Goal: Use online tool/utility: Utilize a website feature to perform a specific function

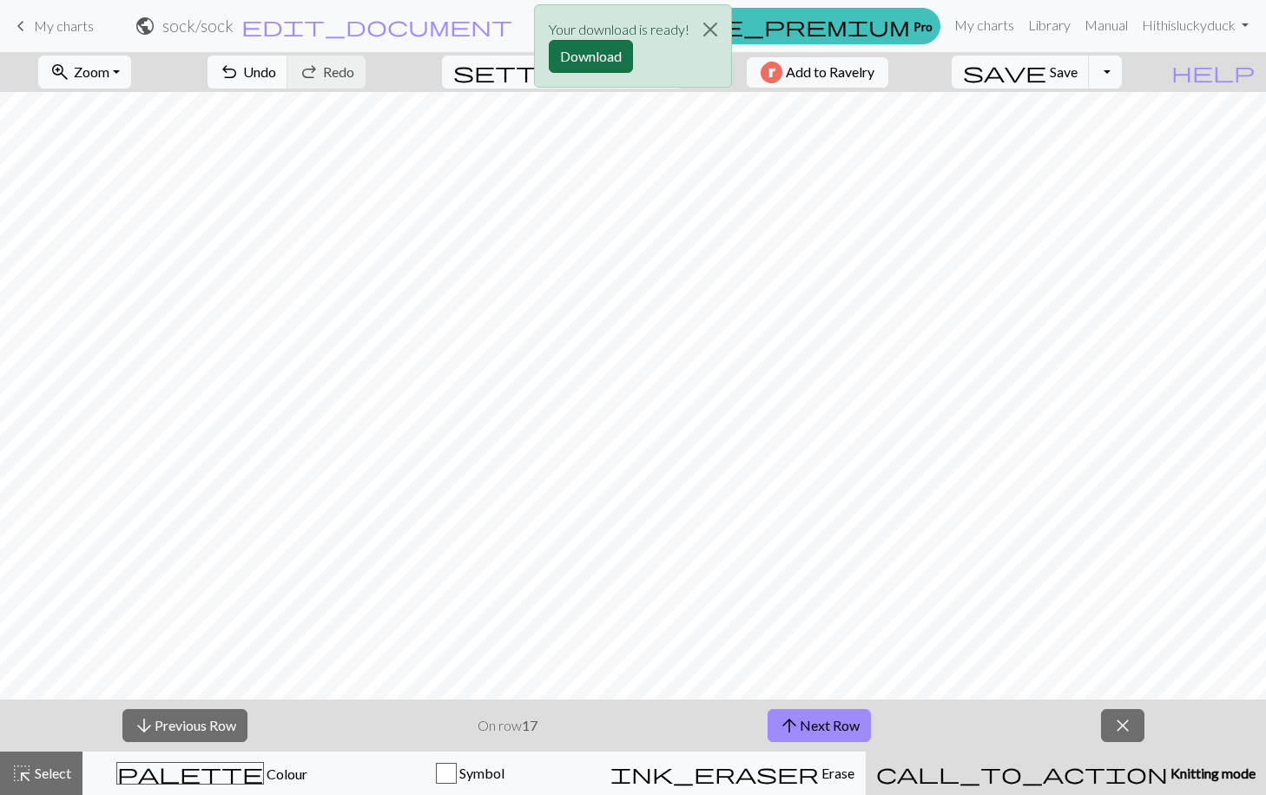
click at [597, 50] on button "Download" at bounding box center [591, 56] width 84 height 33
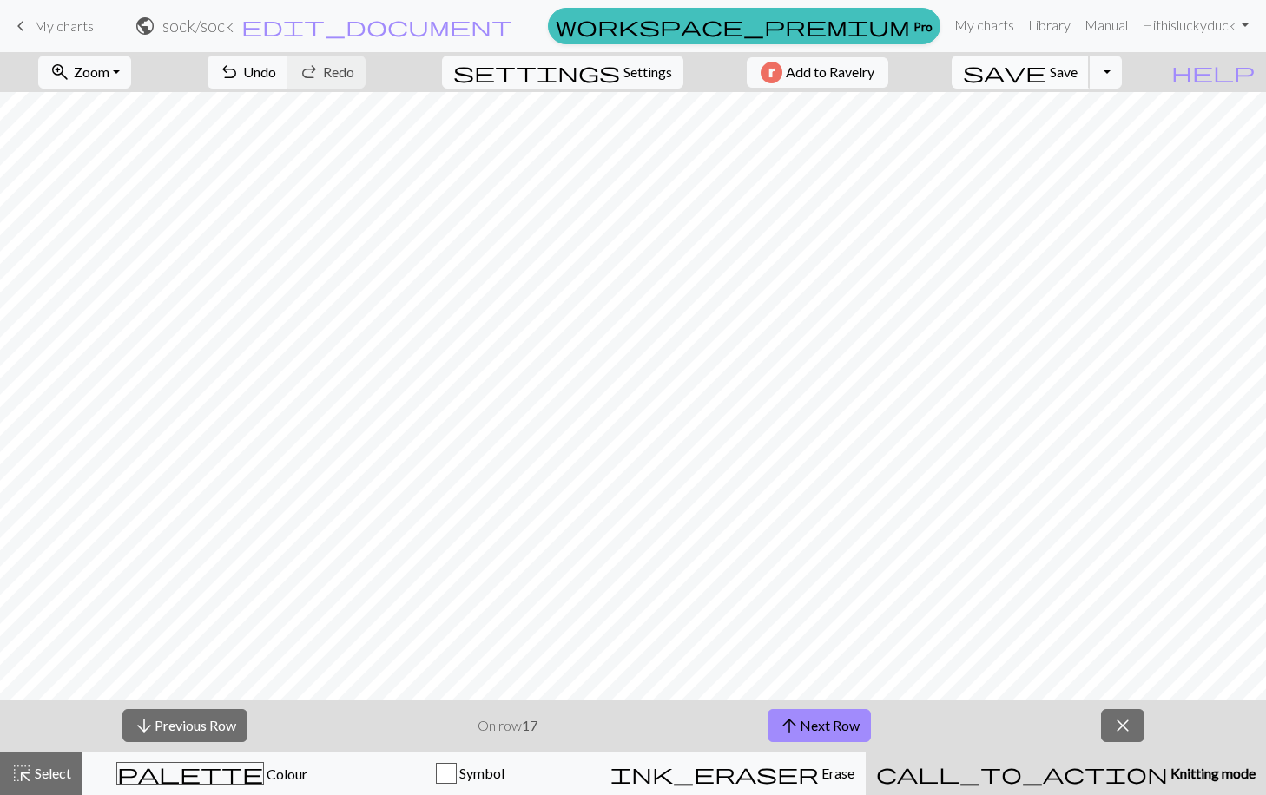
click at [1077, 65] on span "Save" at bounding box center [1064, 71] width 28 height 16
click at [836, 57] on div "Oh no! The chart couldn't be saved this time. Here are some things you can try …" at bounding box center [633, 165] width 600 height 330
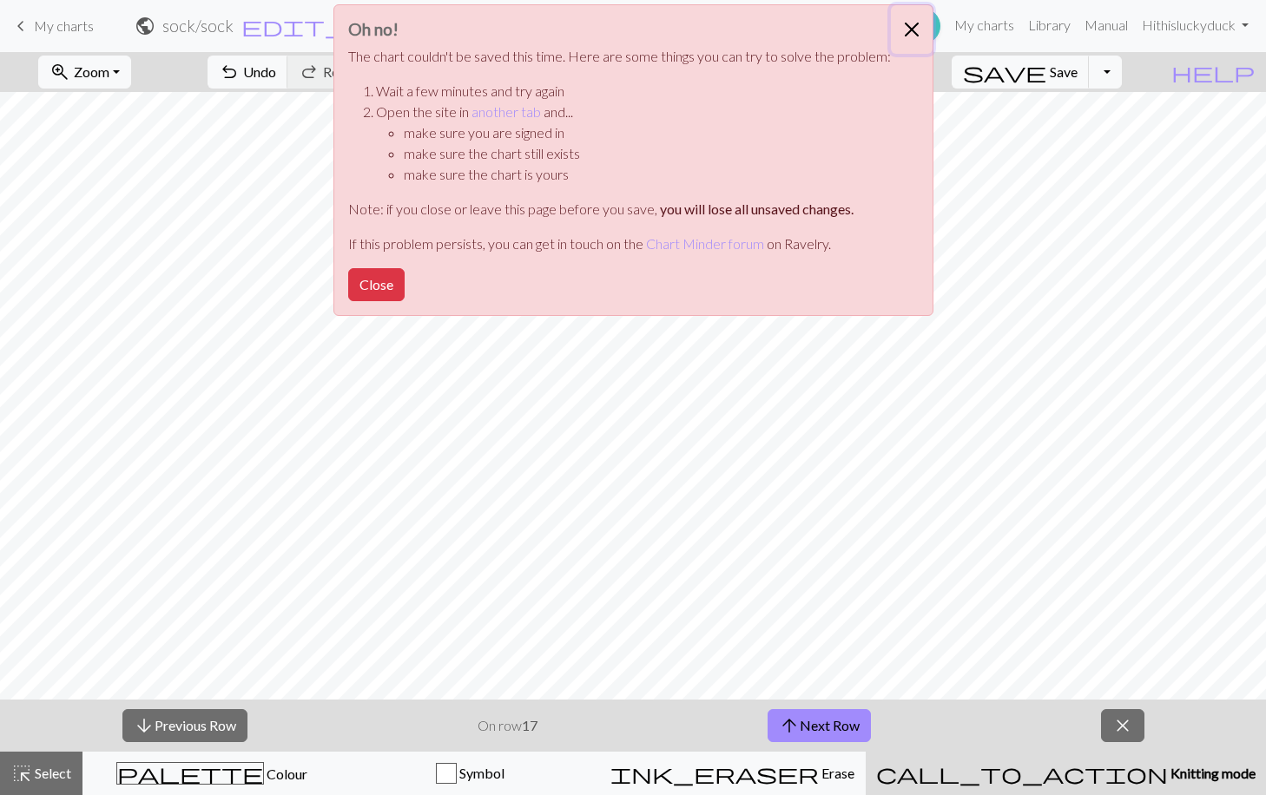
click at [910, 26] on button "Close" at bounding box center [912, 29] width 42 height 49
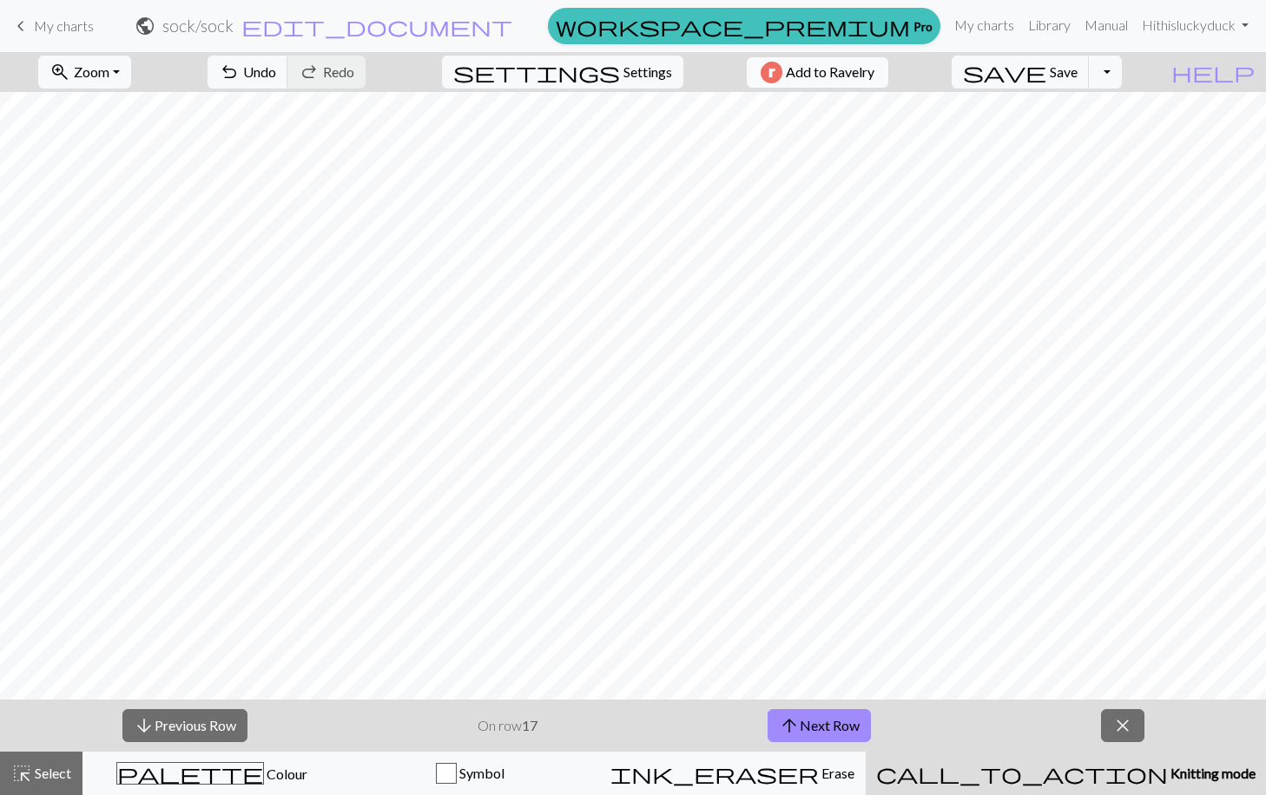
click at [874, 69] on span "Add to Ravelry" at bounding box center [830, 73] width 89 height 22
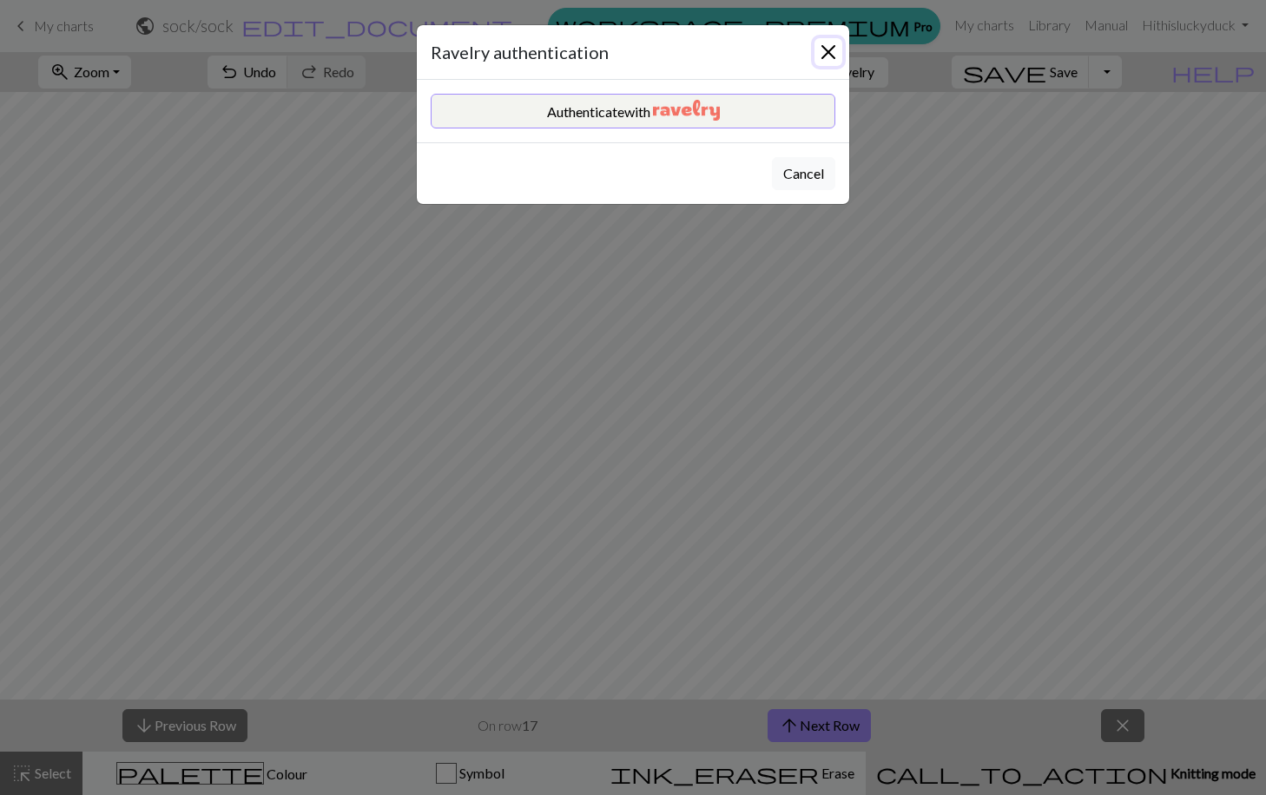
click at [824, 49] on button "Close" at bounding box center [828, 52] width 28 height 28
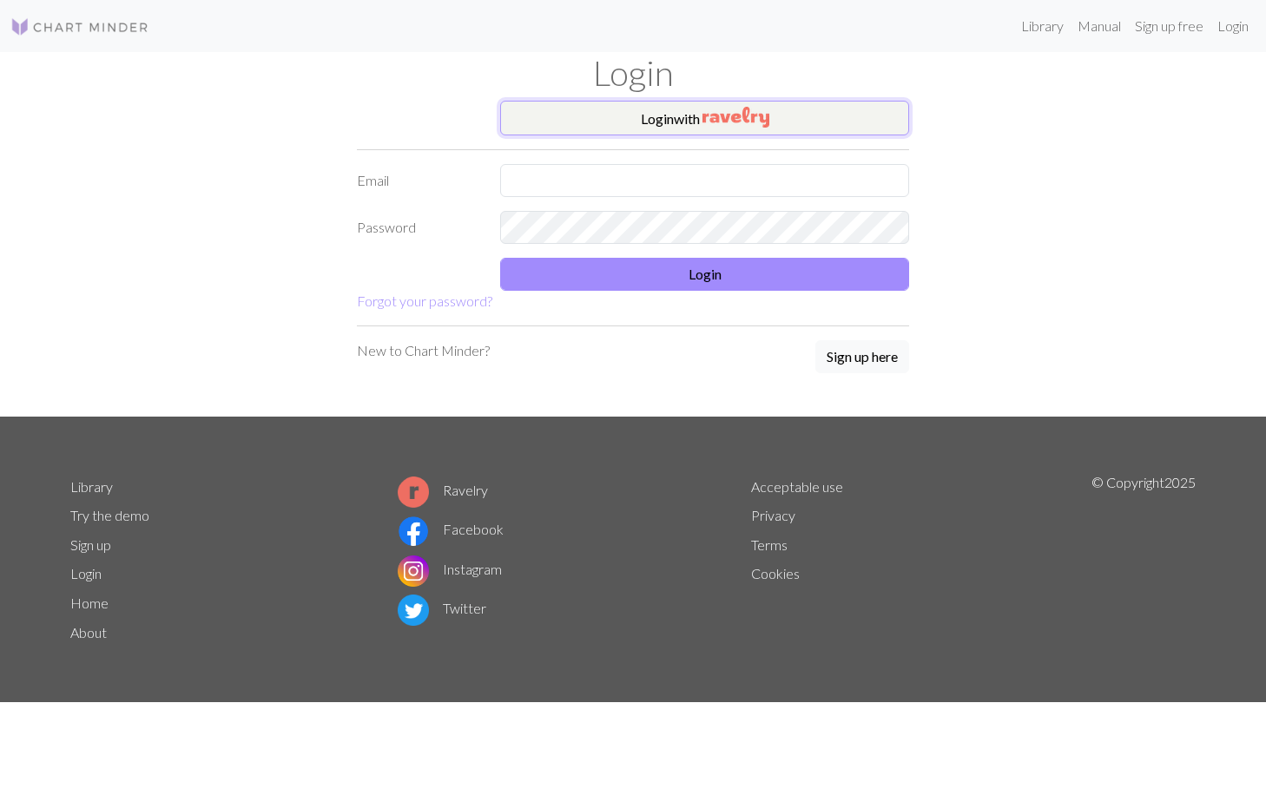
click at [754, 113] on img "button" at bounding box center [735, 117] width 67 height 21
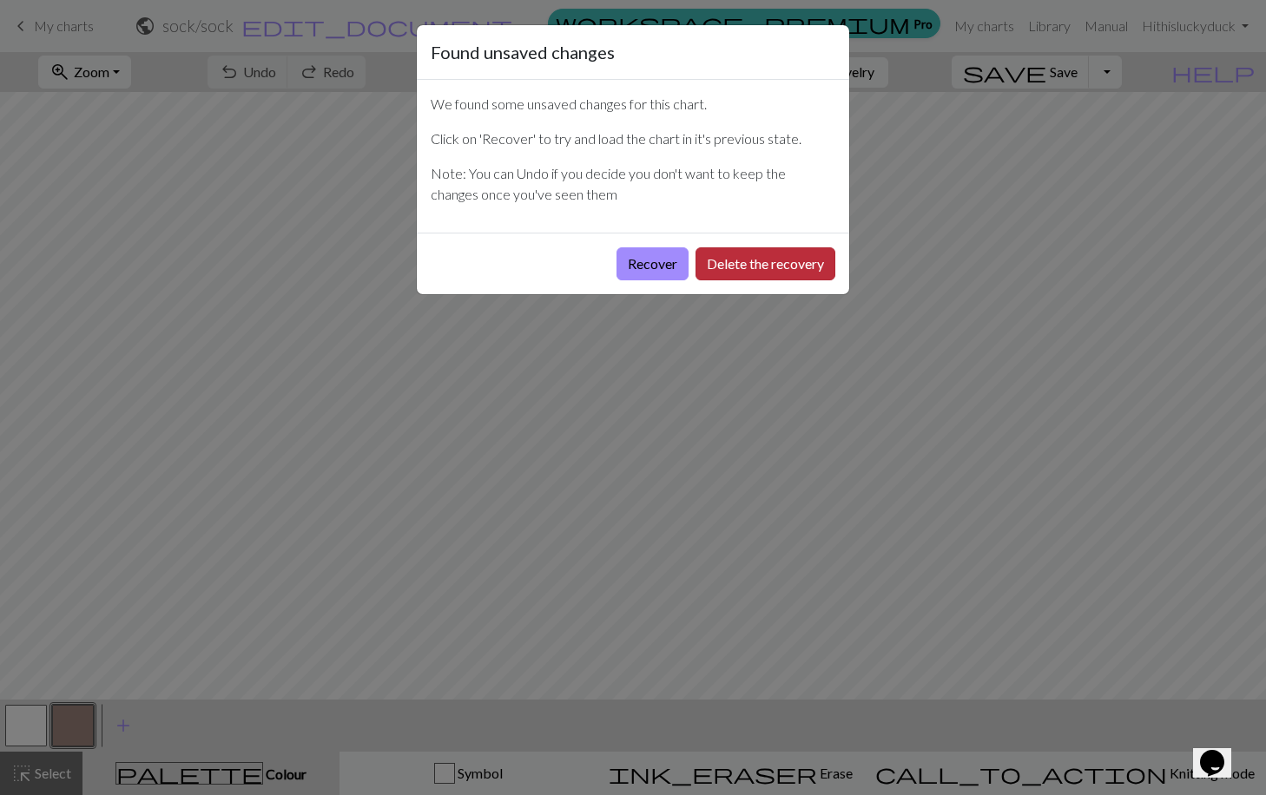
click at [721, 262] on button "Delete the recovery" at bounding box center [765, 263] width 140 height 33
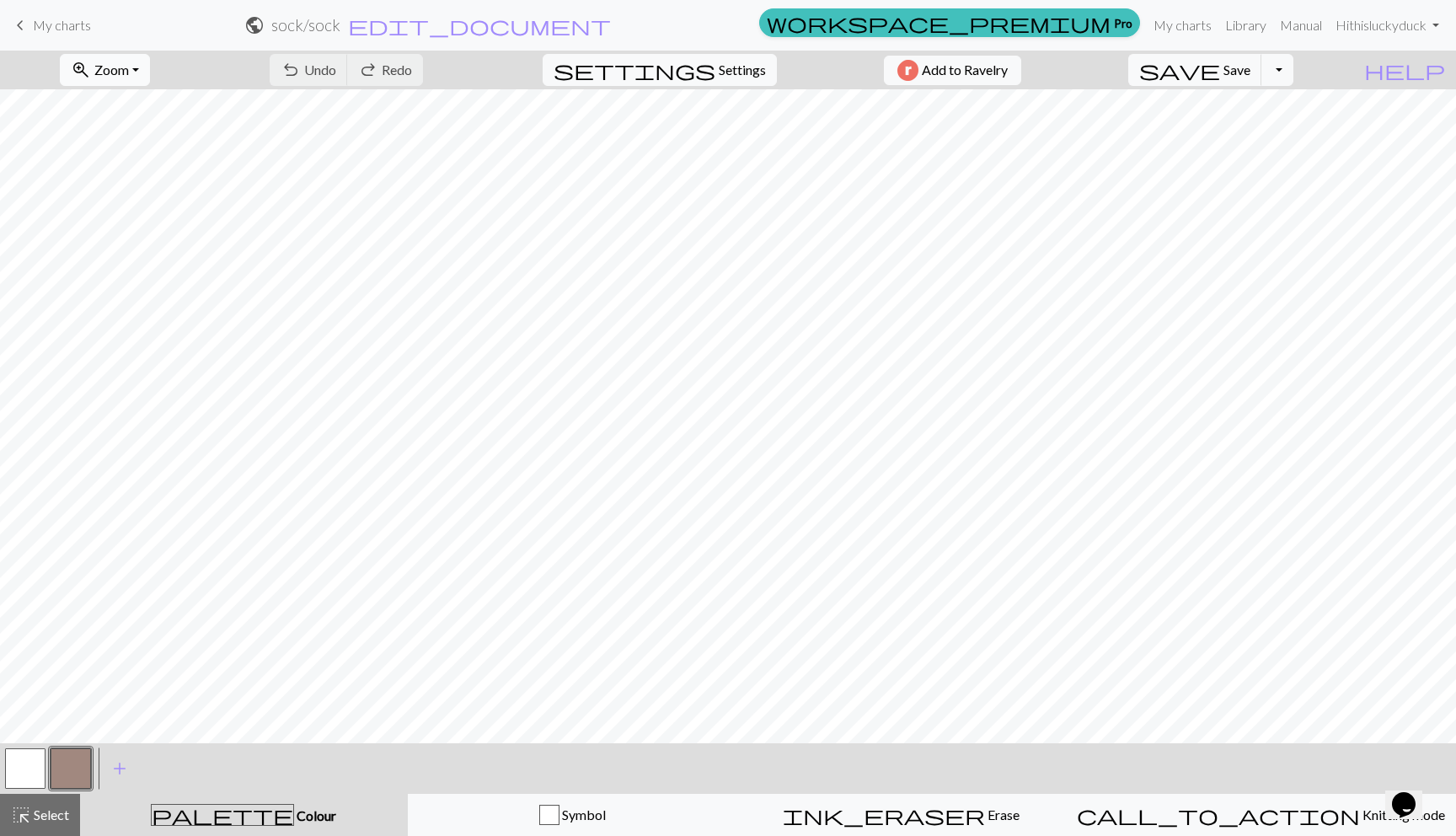
click at [129, 62] on span "Zoom" at bounding box center [112, 69] width 35 height 16
click at [160, 210] on button "50%" at bounding box center [127, 202] width 133 height 27
click at [150, 78] on button "zoom_in Zoom Zoom" at bounding box center [105, 70] width 90 height 32
click at [124, 227] on button "100%" at bounding box center [127, 229] width 133 height 27
click at [121, 48] on nav "keyboard_arrow_left My charts public sock / sock edit_document Edit settings wo…" at bounding box center [728, 25] width 1456 height 50
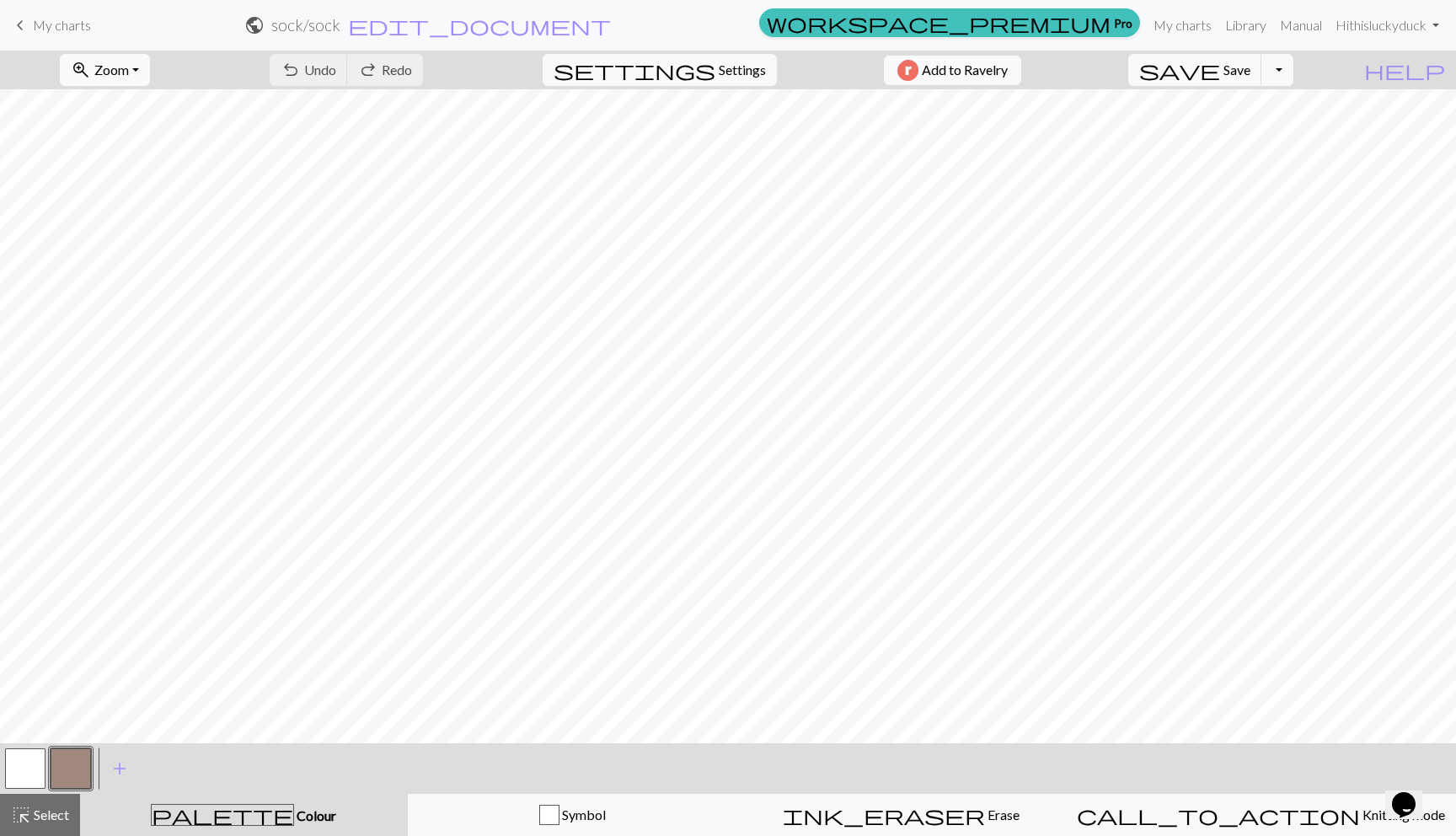
click at [122, 68] on span "Zoom" at bounding box center [112, 69] width 35 height 16
click at [142, 156] on button "Fit height" at bounding box center [127, 161] width 133 height 27
click at [1228, 771] on span "Knitting mode" at bounding box center [1403, 815] width 85 height 16
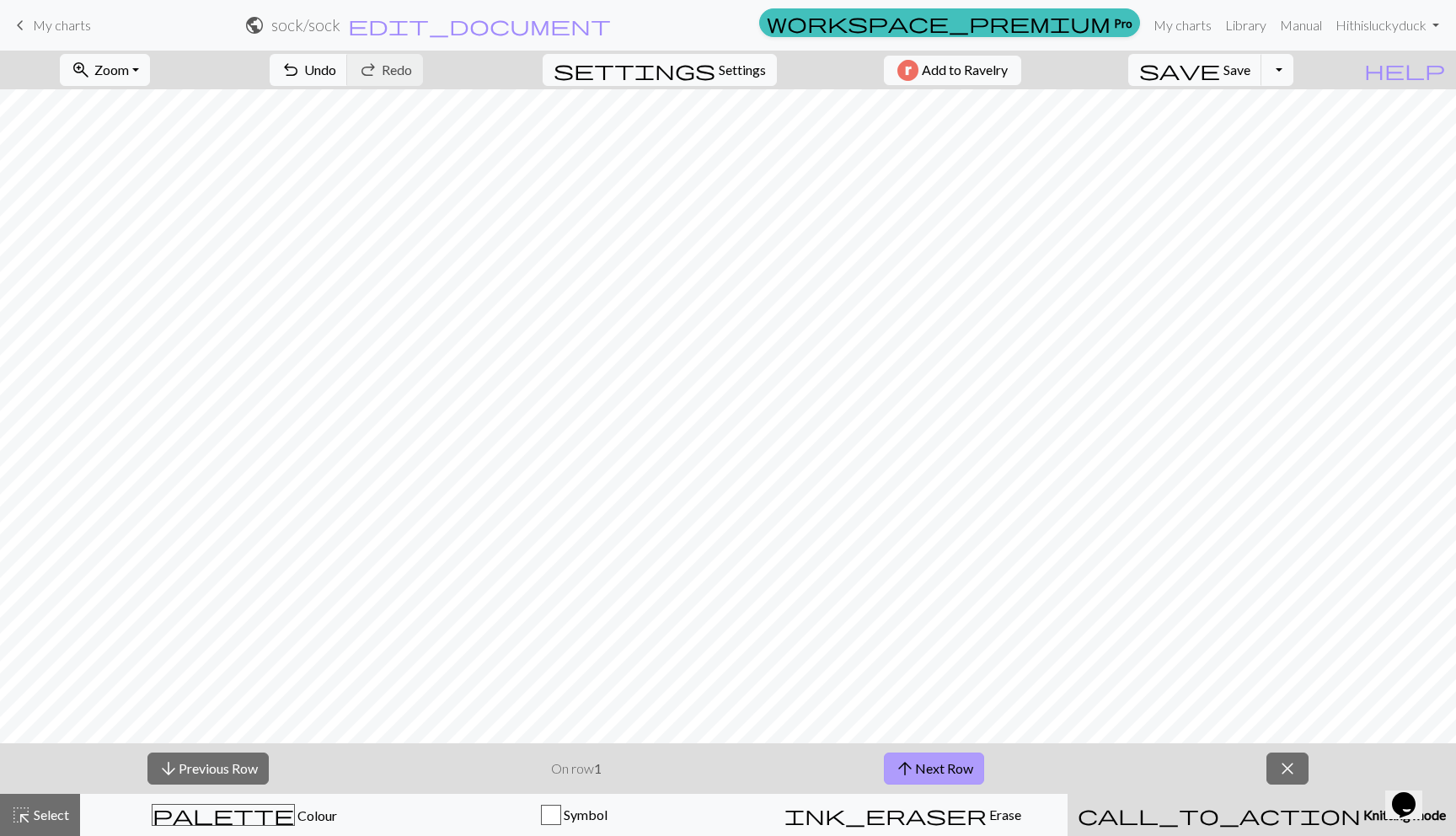
click at [923, 763] on button "arrow_upward Next Row" at bounding box center [934, 768] width 100 height 32
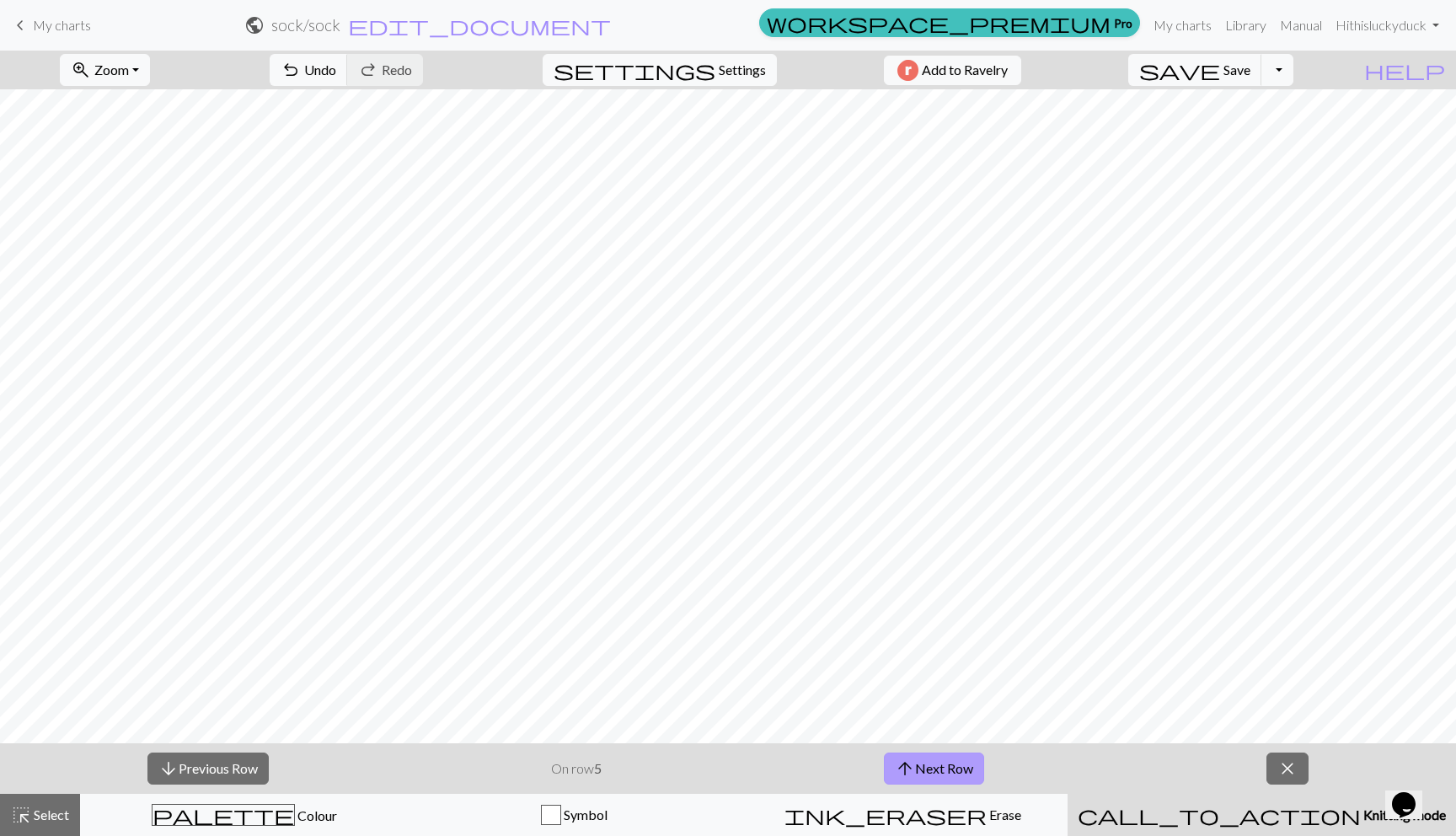
click at [923, 763] on button "arrow_upward Next Row" at bounding box center [934, 768] width 100 height 32
click at [923, 763] on button "arrow_upward Next Row" at bounding box center [936, 768] width 100 height 32
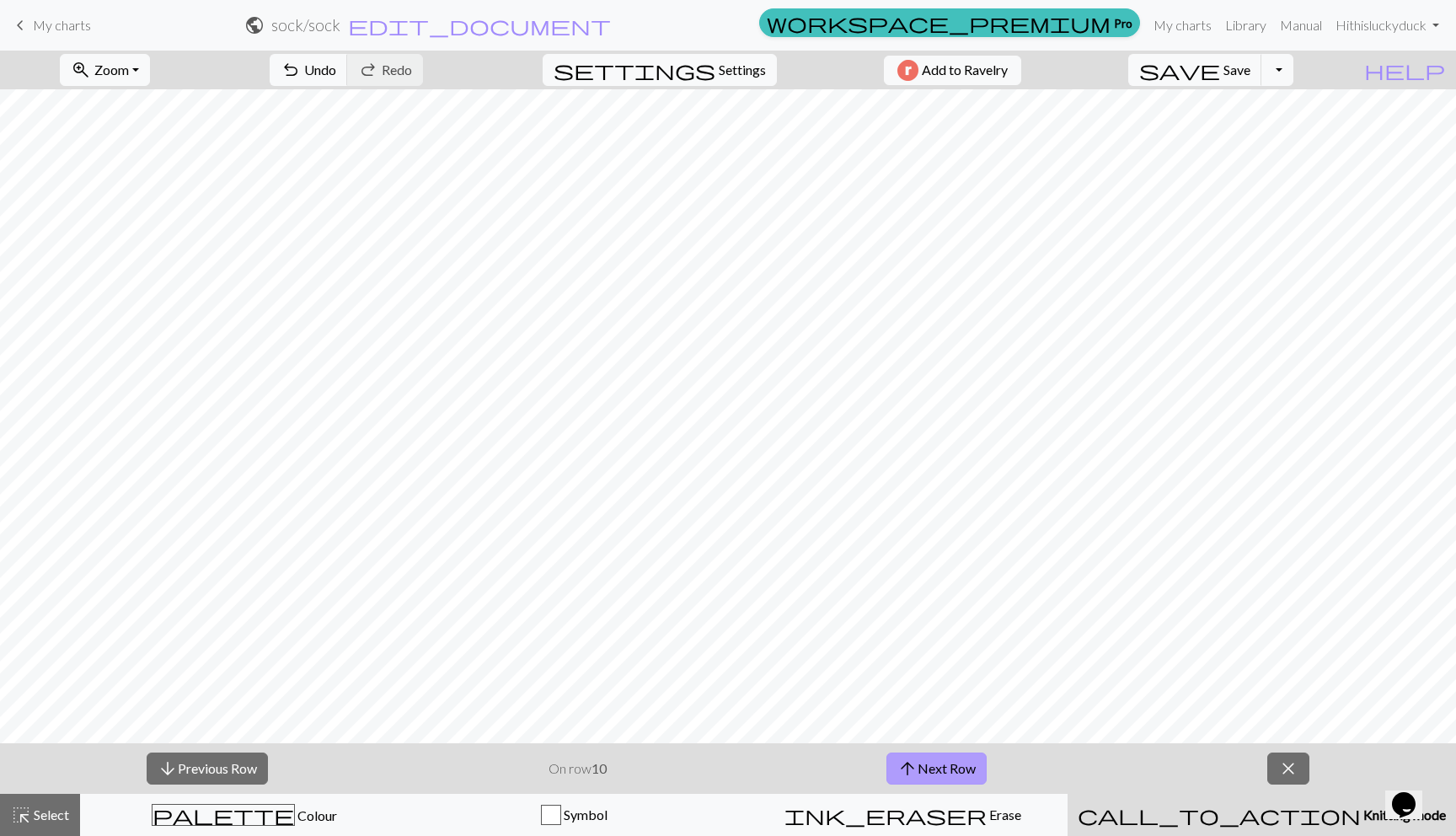
click at [923, 763] on button "arrow_upward Next Row" at bounding box center [936, 768] width 100 height 32
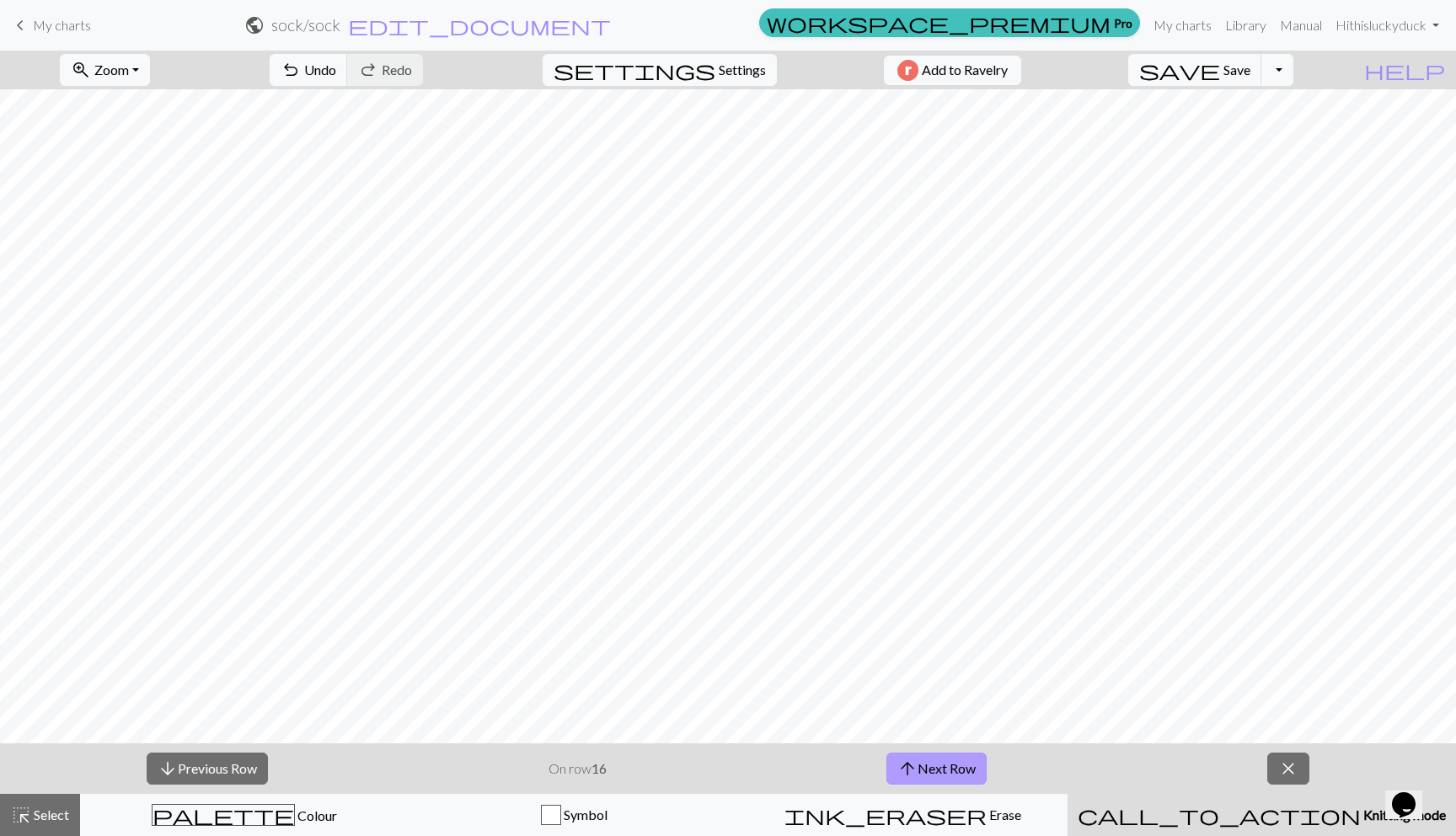
click at [923, 763] on button "arrow_upward Next Row" at bounding box center [936, 768] width 100 height 32
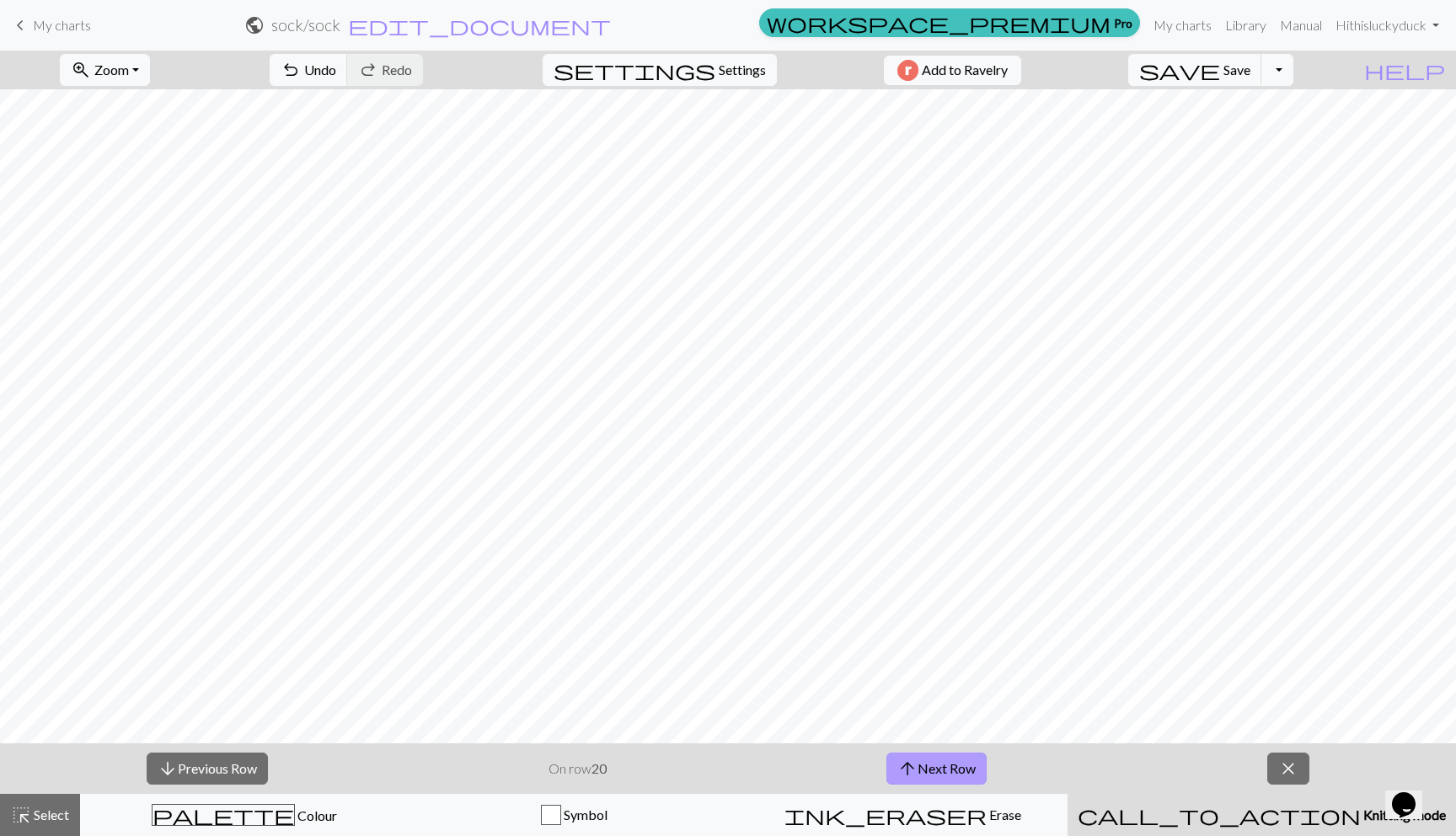
click at [923, 763] on button "arrow_upward Next Row" at bounding box center [936, 768] width 100 height 32
click at [168, 764] on span "arrow_downward" at bounding box center [167, 769] width 20 height 23
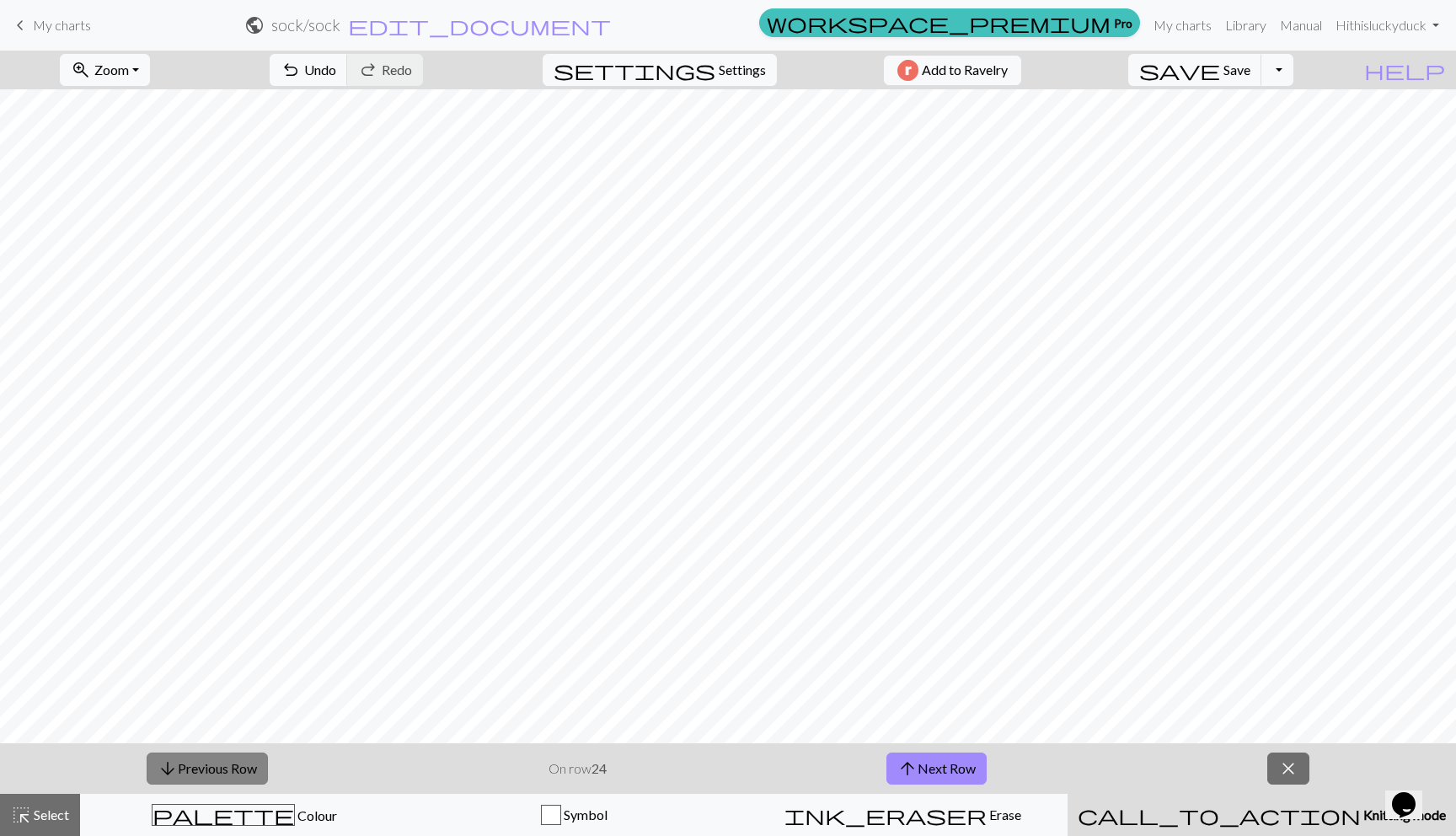
click at [168, 764] on span "arrow_downward" at bounding box center [167, 769] width 20 height 23
click at [202, 761] on button "arrow_downward Previous Row" at bounding box center [207, 768] width 121 height 32
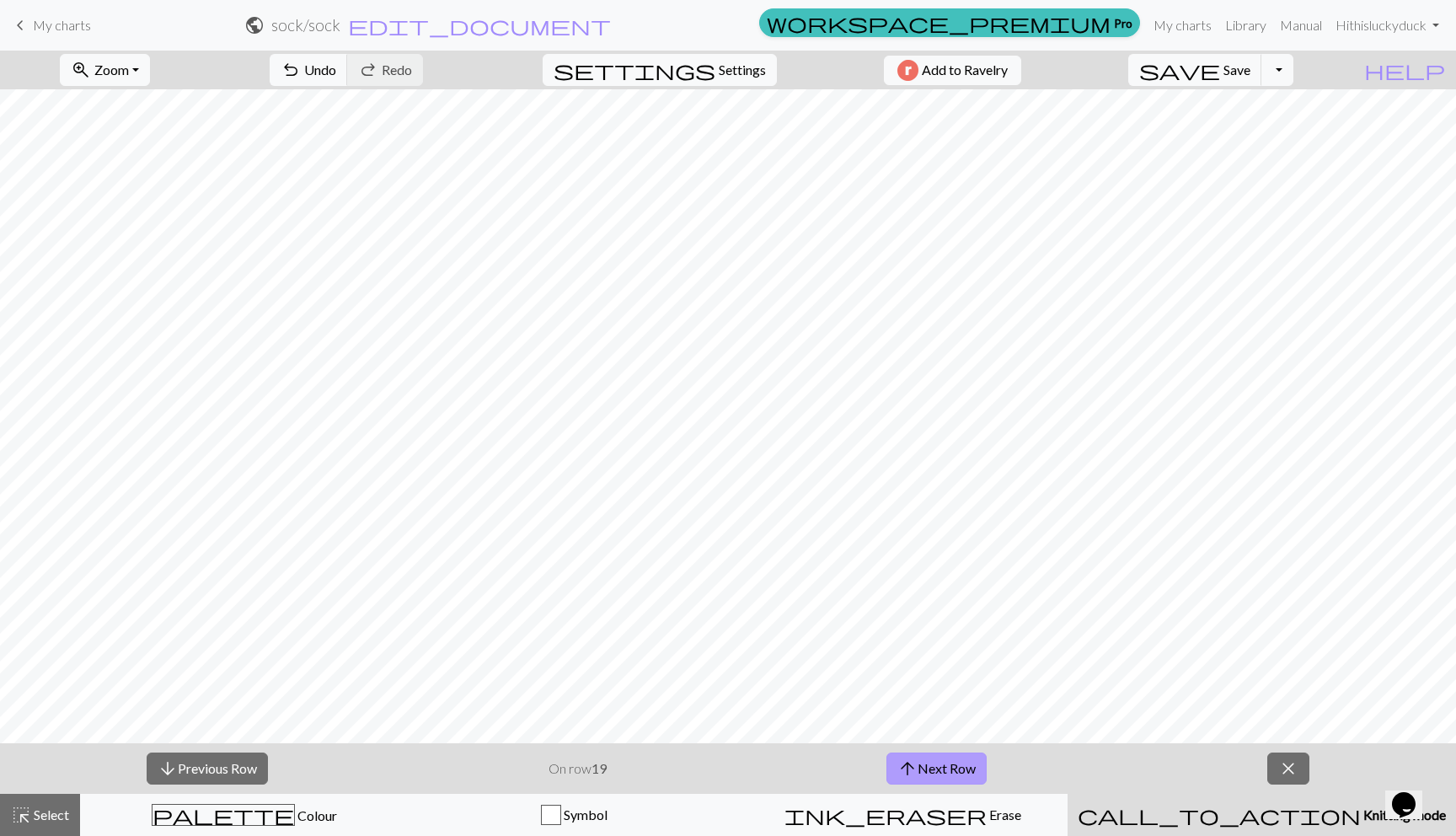
click at [917, 771] on span "arrow_upward" at bounding box center [908, 769] width 20 height 23
click at [201, 767] on button "arrow_downward Previous Row" at bounding box center [207, 768] width 121 height 32
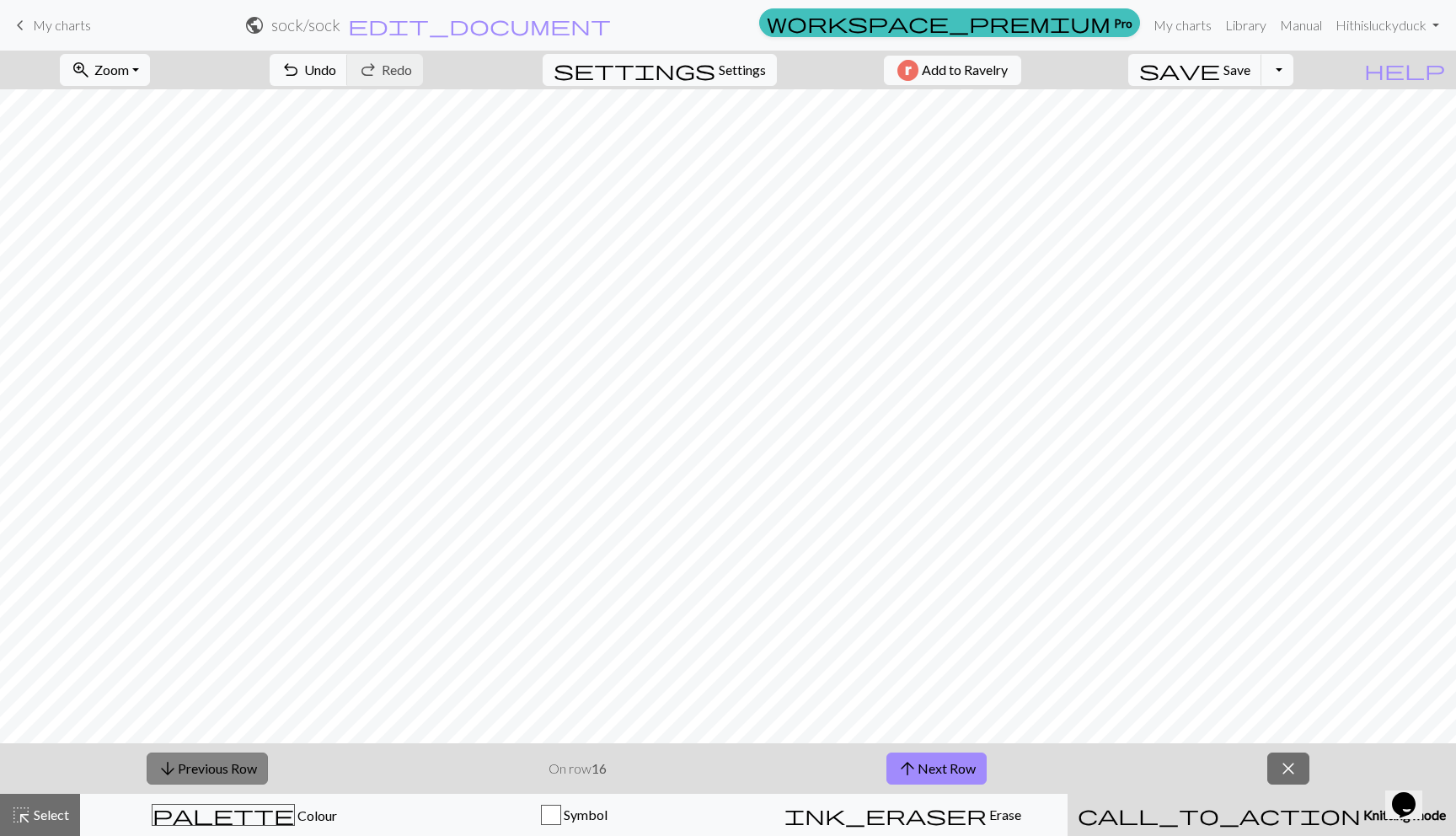
click at [201, 767] on button "arrow_downward Previous Row" at bounding box center [207, 768] width 121 height 32
click at [248, 764] on button "arrow_downward Previous Row" at bounding box center [207, 768] width 121 height 32
click at [930, 767] on button "arrow_upward Next Row" at bounding box center [936, 768] width 100 height 32
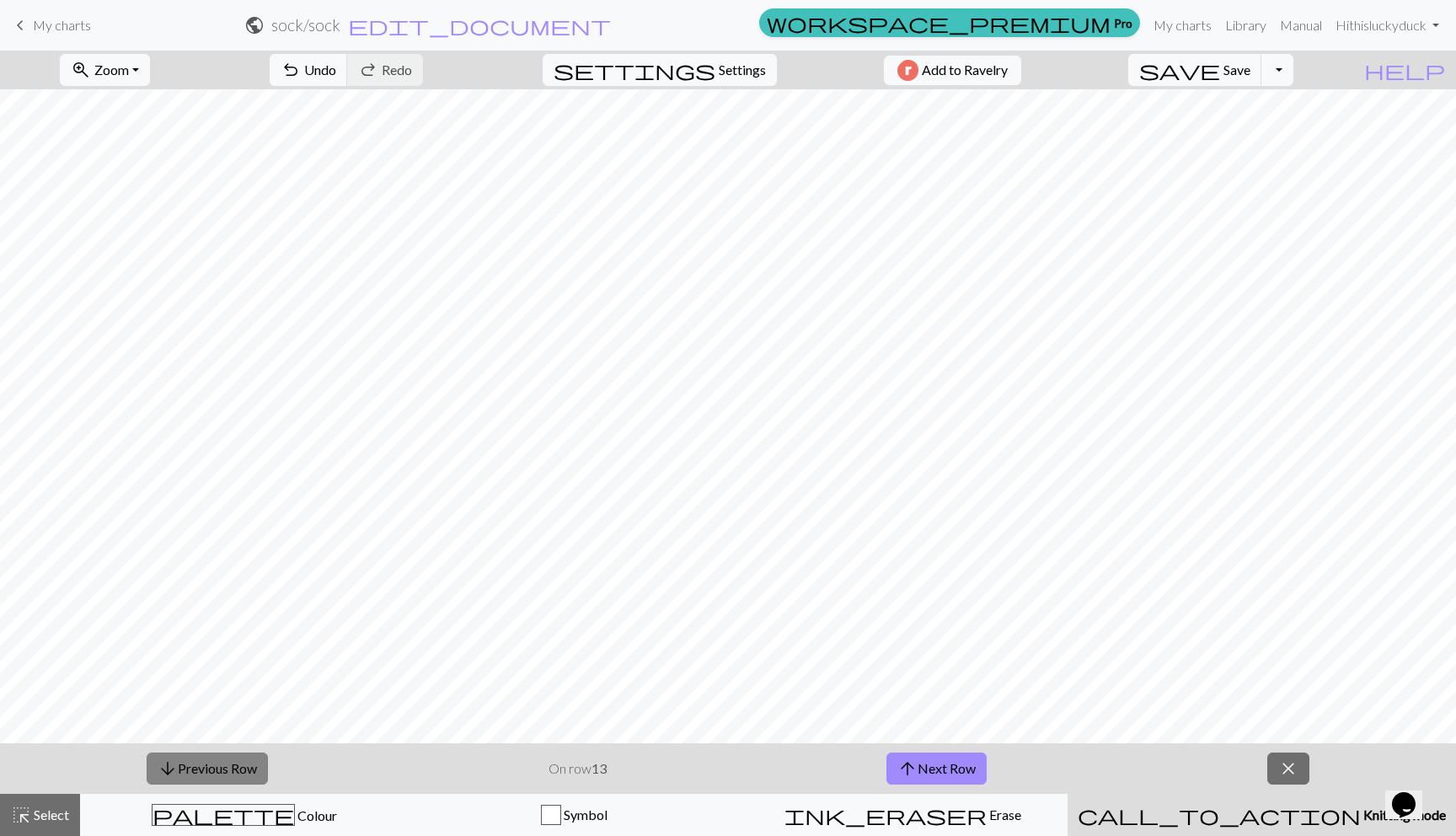
click at [190, 764] on button "arrow_downward Previous Row" at bounding box center [207, 768] width 121 height 32
